Goal: Check status: Check status

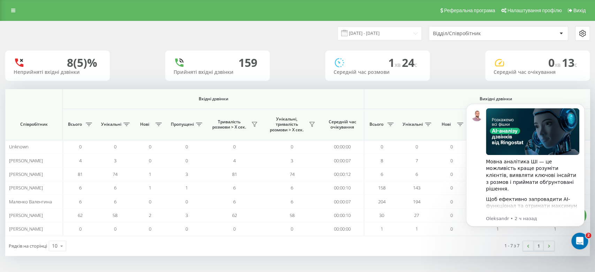
scroll to position [0, 388]
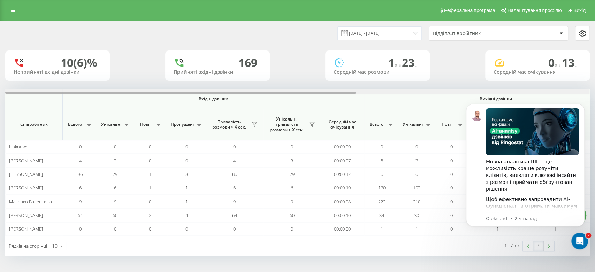
scroll to position [0, 162]
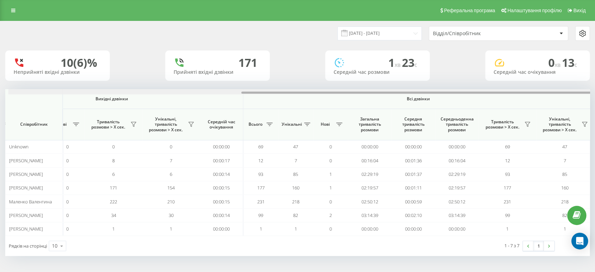
scroll to position [0, 388]
drag, startPoint x: 343, startPoint y: 92, endPoint x: 594, endPoint y: 95, distance: 251.7
click at [594, 95] on div "20.08.2025 - 20.08.2025 Відділ/Співробітник 10 (6)% Неприйняті вхідні дзвінки 1…" at bounding box center [297, 145] width 595 height 249
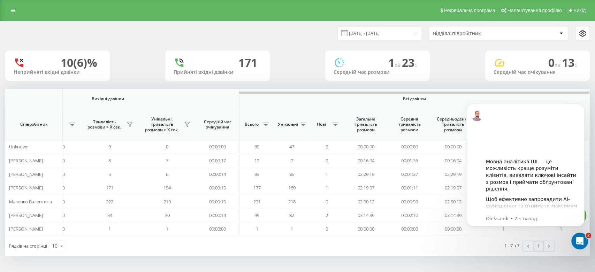
scroll to position [0, 0]
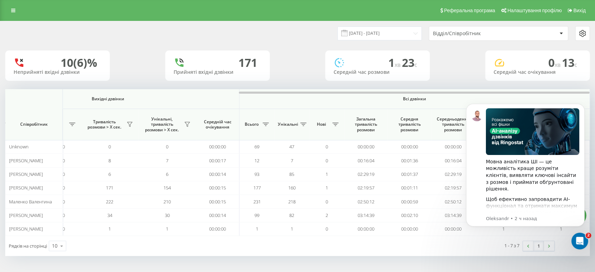
click at [315, 254] on div "Рядків на сторінці 10 10 25 50 100 1 - 7 з 7 1" at bounding box center [297, 246] width 585 height 20
drag, startPoint x: 269, startPoint y: 92, endPoint x: 331, endPoint y: 91, distance: 61.7
click at [331, 92] on div at bounding box center [414, 93] width 351 height 2
